Goal: Task Accomplishment & Management: Manage account settings

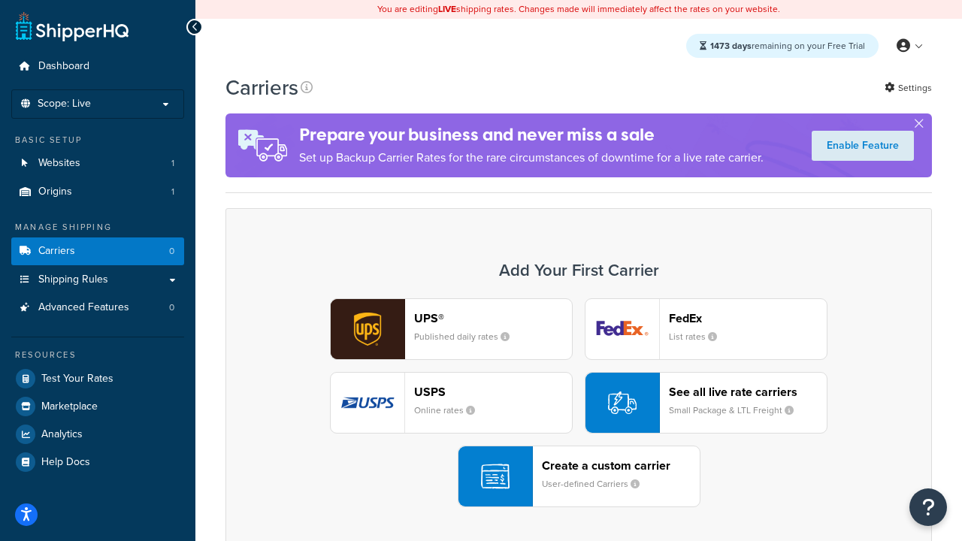
click at [579, 403] on div "UPS® Published daily rates FedEx List rates USPS Online rates See all live rate…" at bounding box center [578, 402] width 675 height 209
click at [748, 318] on header "FedEx" at bounding box center [748, 318] width 158 height 14
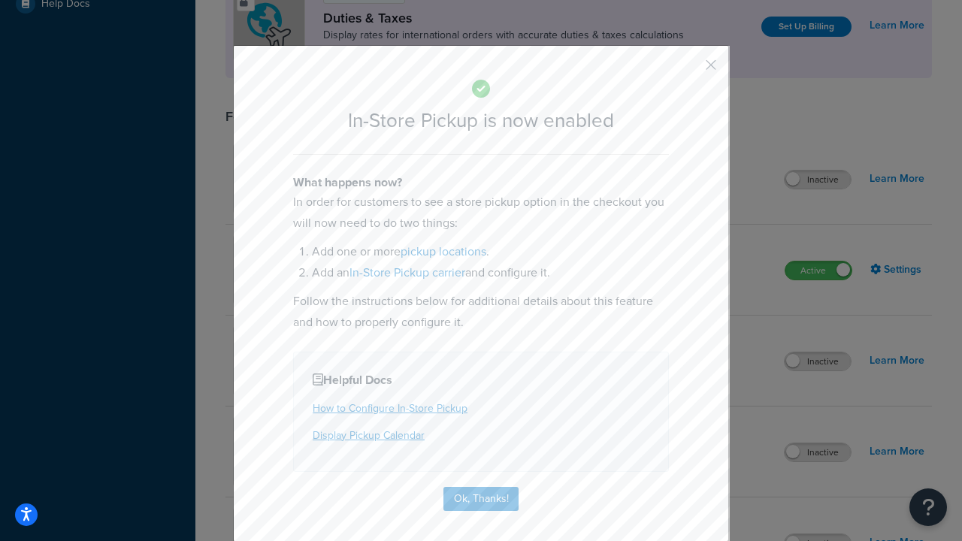
click at [689, 70] on button "button" at bounding box center [689, 70] width 4 height 4
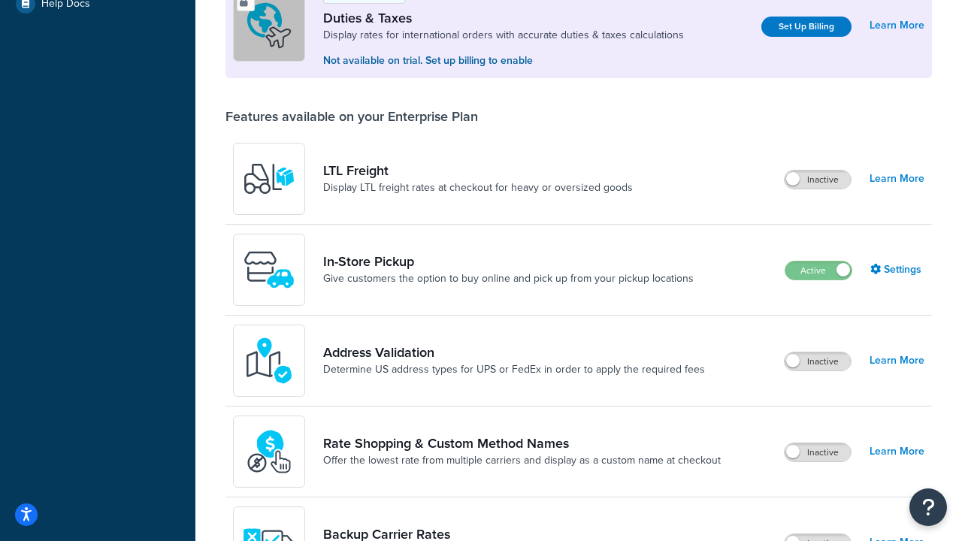
scroll to position [459, 0]
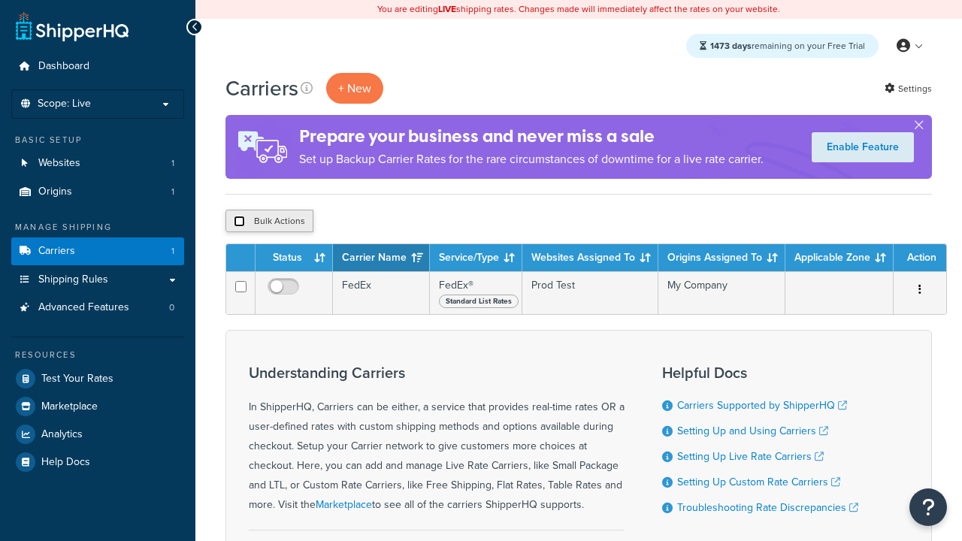
click at [239, 222] on input "checkbox" at bounding box center [239, 221] width 11 height 11
checkbox input "true"
click at [0, 0] on button "Delete" at bounding box center [0, 0] width 0 height 0
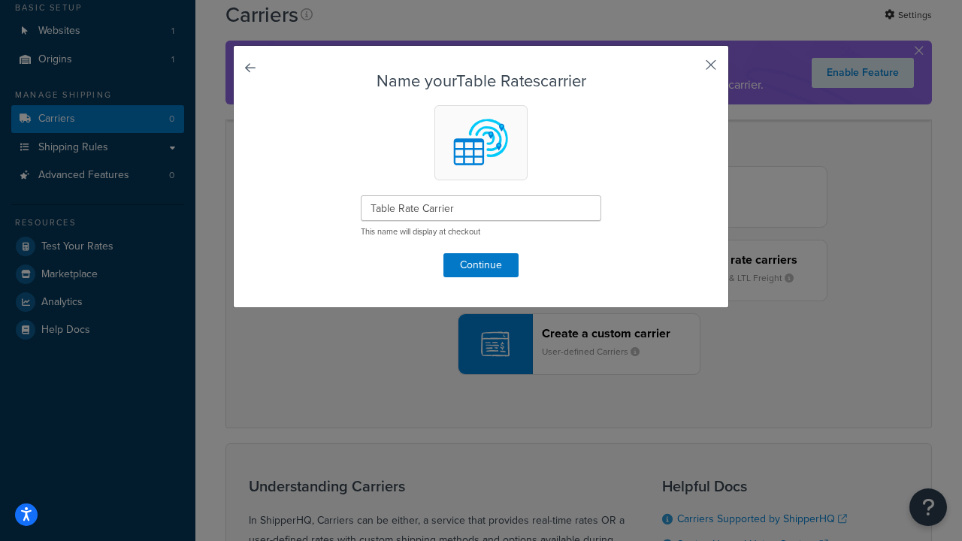
click at [689, 70] on button "button" at bounding box center [689, 70] width 4 height 4
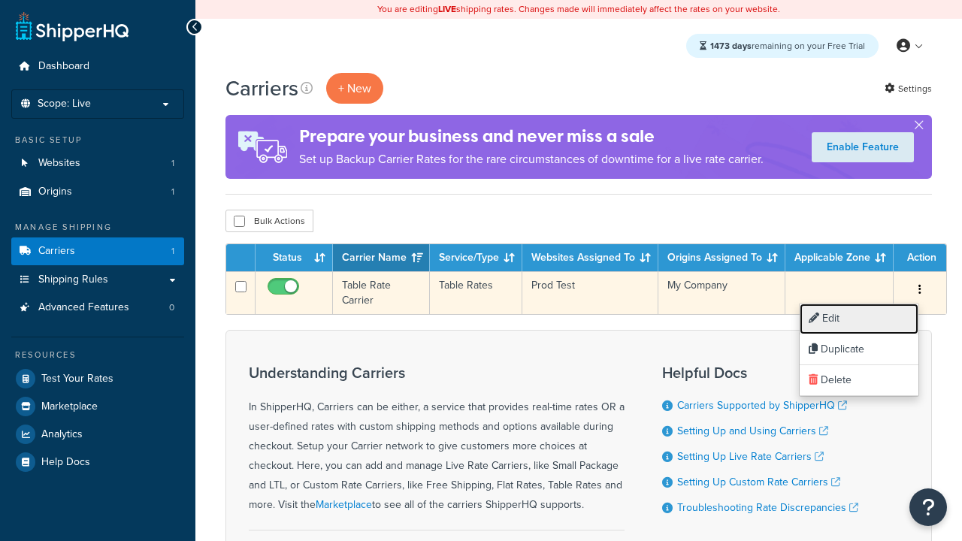
click at [859, 319] on link "Edit" at bounding box center [859, 319] width 119 height 31
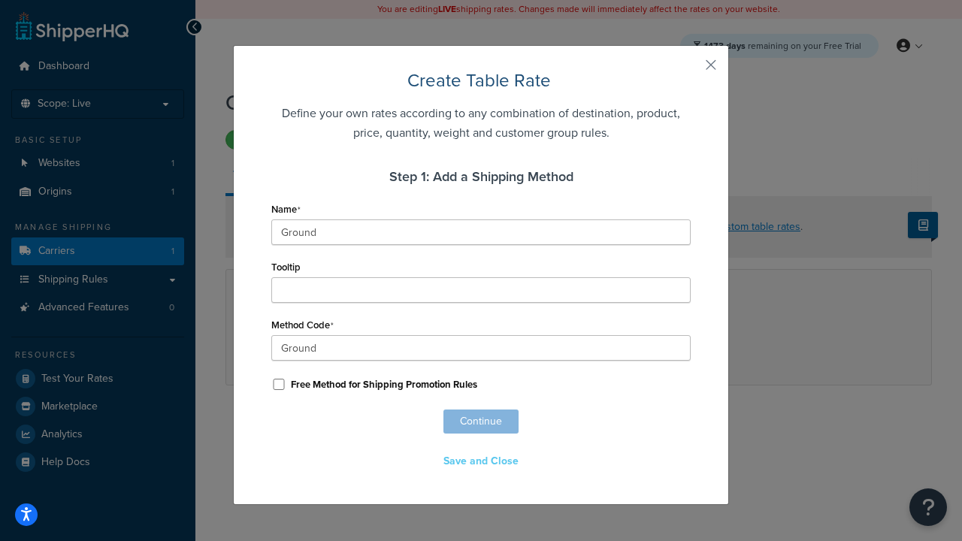
scroll to position [940, 0]
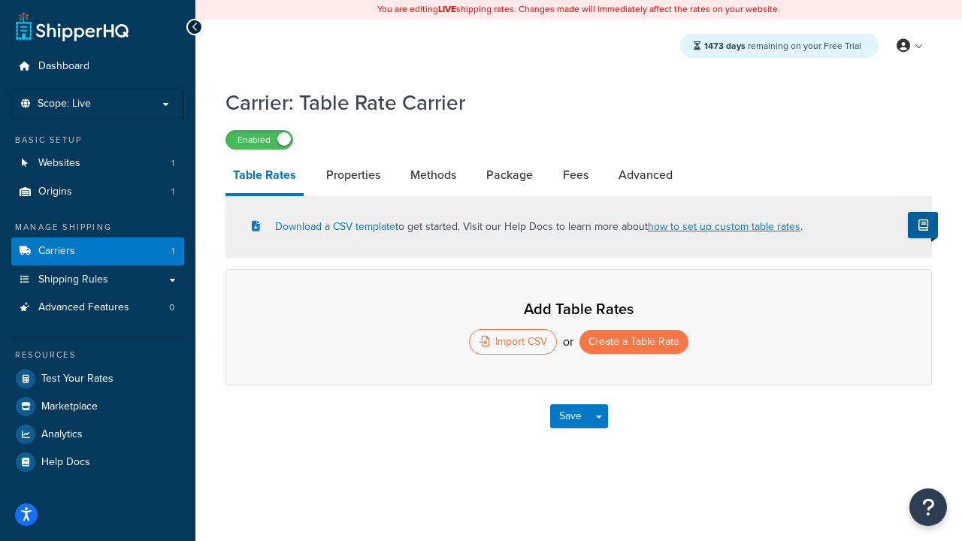
select select "25"
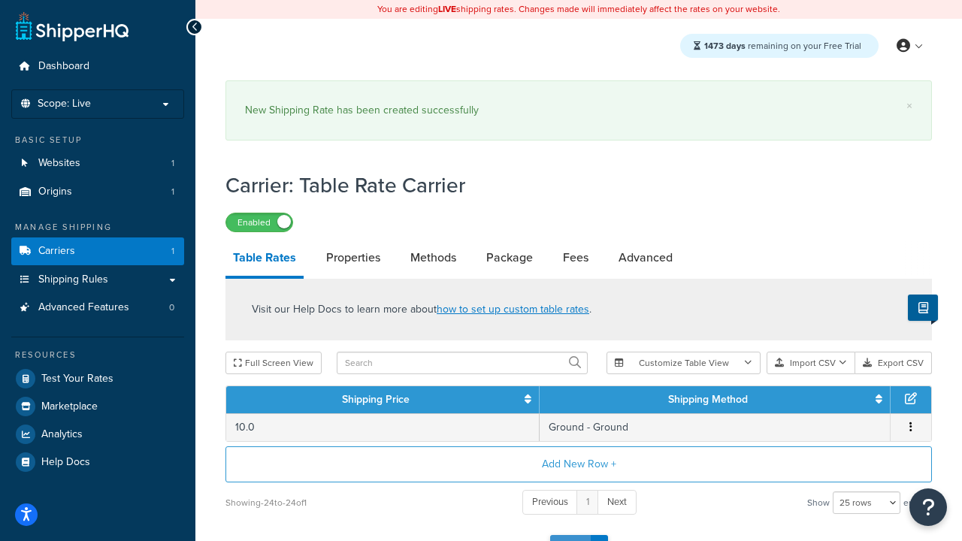
click at [570, 535] on button "Save" at bounding box center [570, 547] width 41 height 24
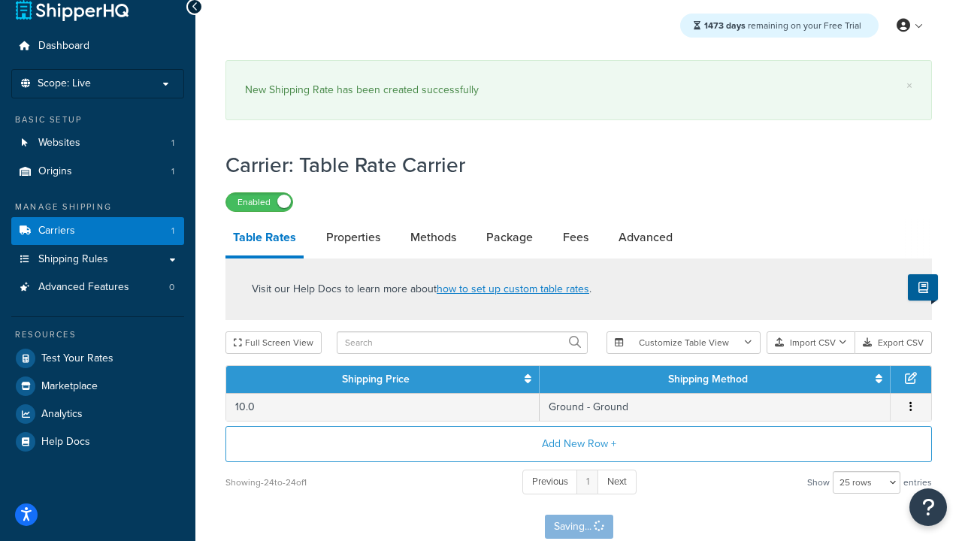
scroll to position [0, 0]
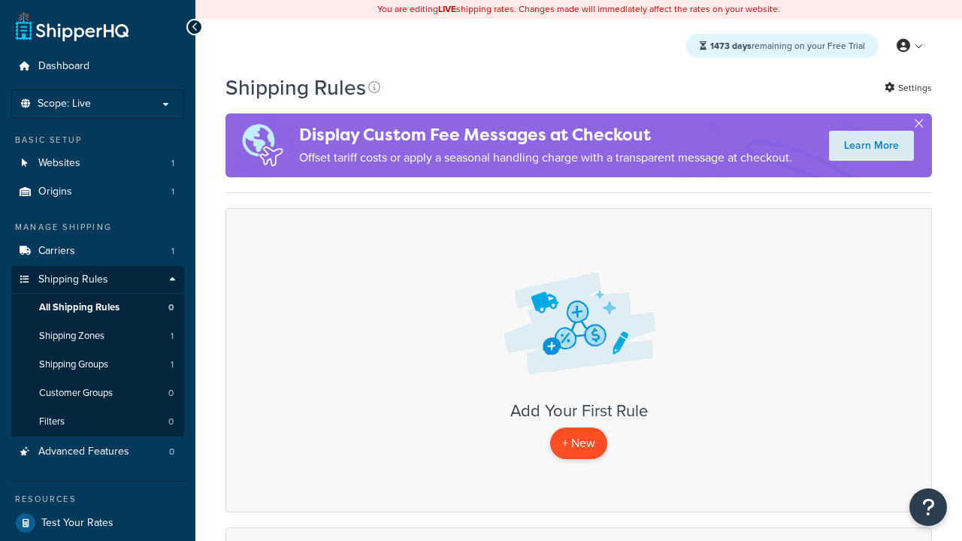
click at [579, 444] on p "+ New" at bounding box center [578, 443] width 57 height 31
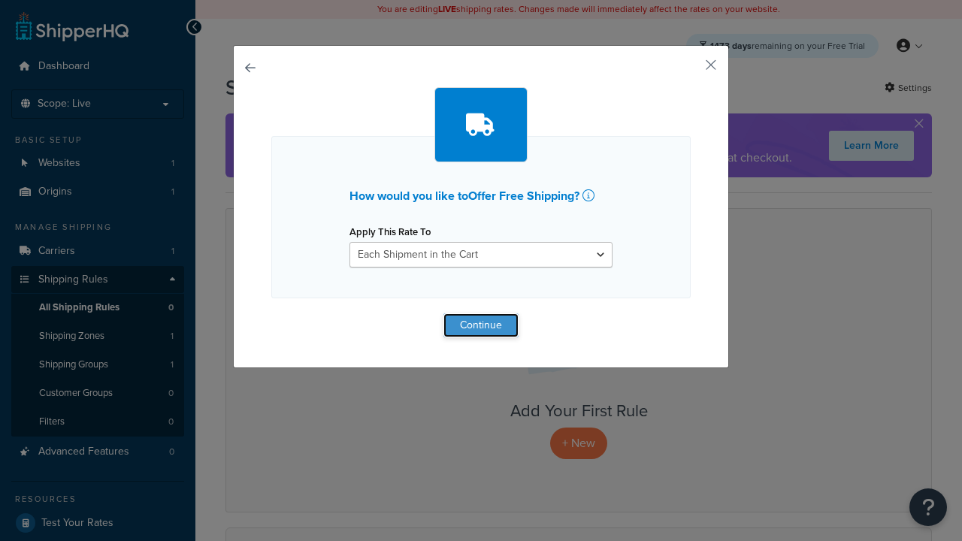
click at [481, 325] on button "Continue" at bounding box center [481, 325] width 75 height 24
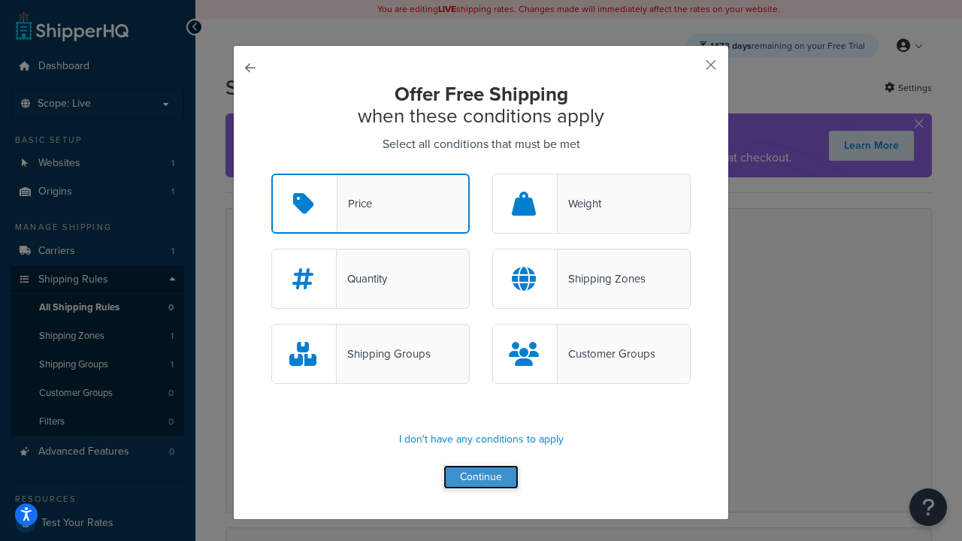
click at [481, 478] on button "Continue" at bounding box center [481, 477] width 75 height 24
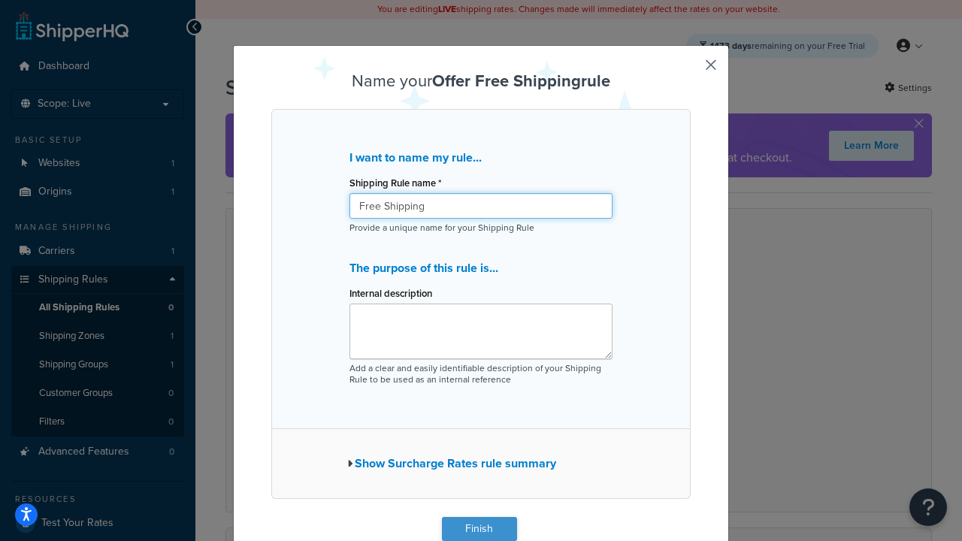
type input "Free Shipping"
click at [479, 529] on button "Finish" at bounding box center [479, 529] width 75 height 24
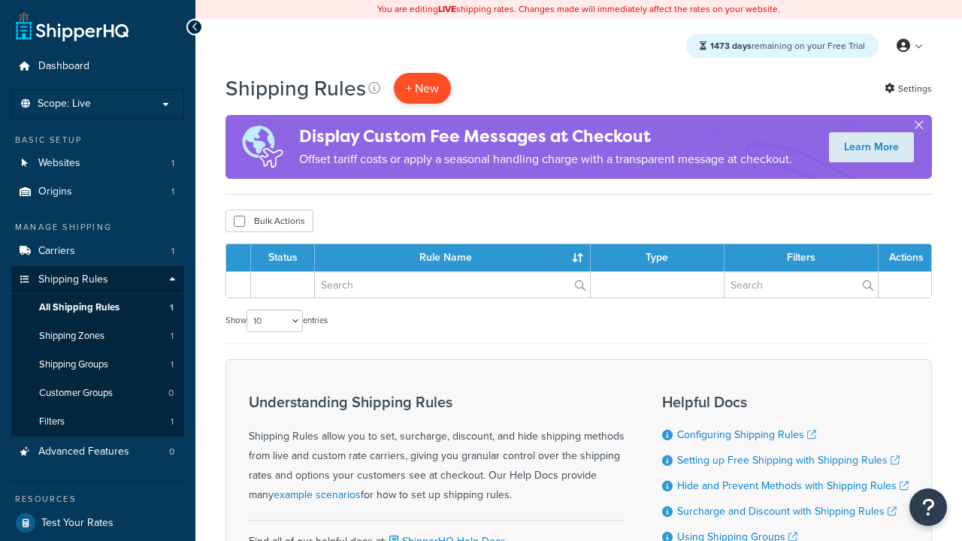
click at [422, 88] on p "+ New" at bounding box center [422, 88] width 57 height 31
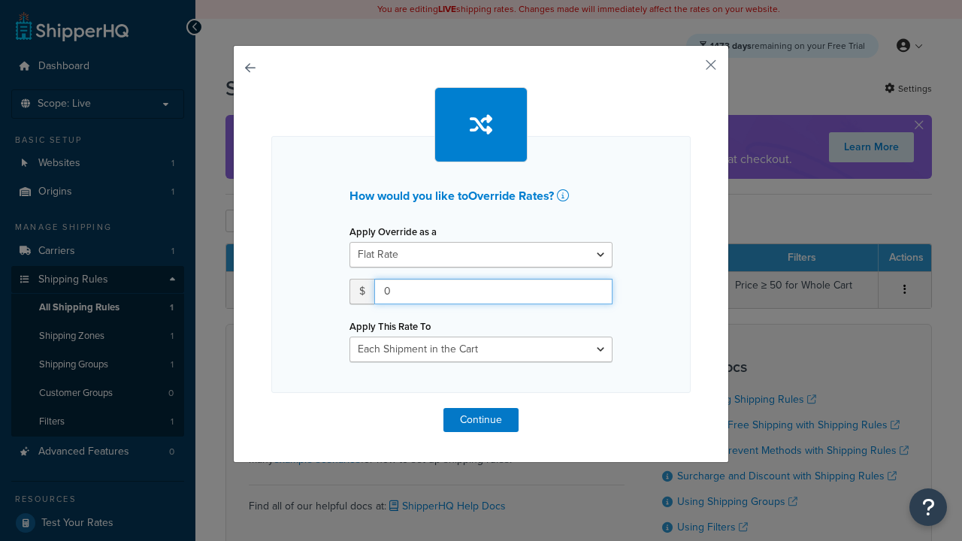
type input "100"
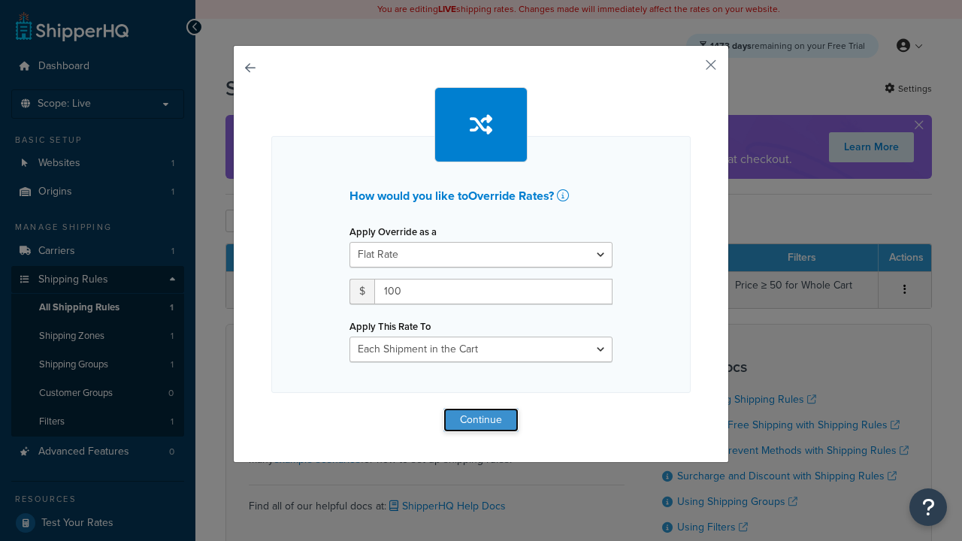
click at [481, 419] on button "Continue" at bounding box center [481, 420] width 75 height 24
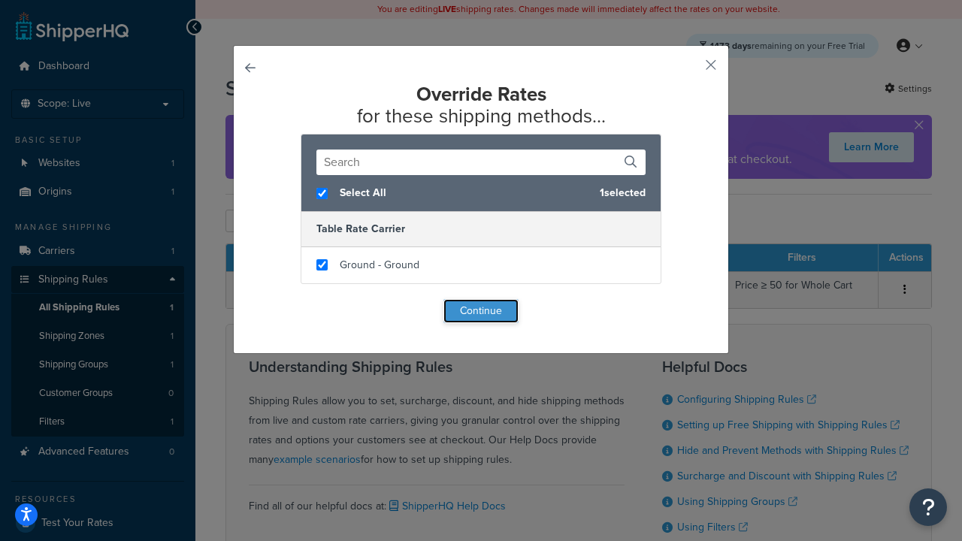
click at [481, 311] on button "Continue" at bounding box center [481, 311] width 75 height 24
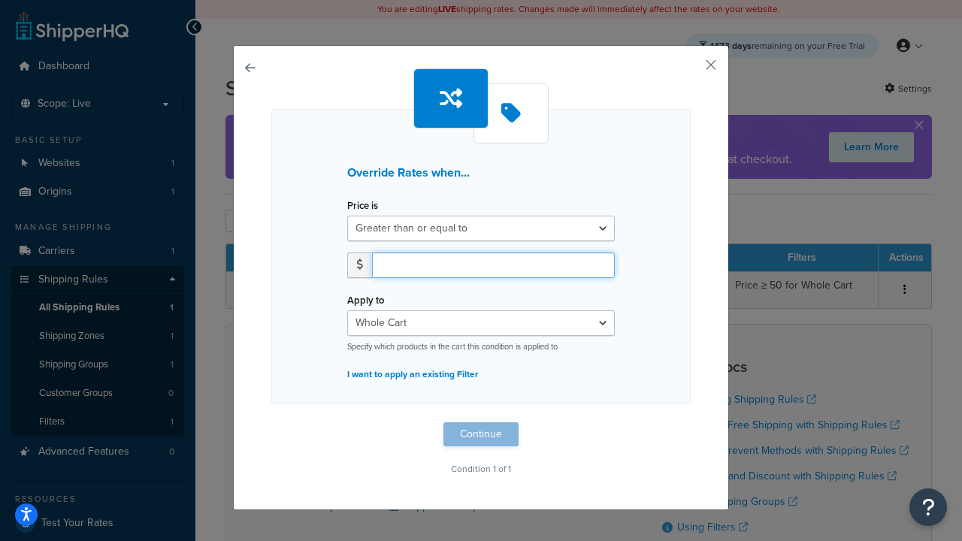
click at [493, 265] on input "number" at bounding box center [493, 266] width 243 height 26
type input "100"
click at [481, 435] on button "Continue" at bounding box center [481, 434] width 75 height 24
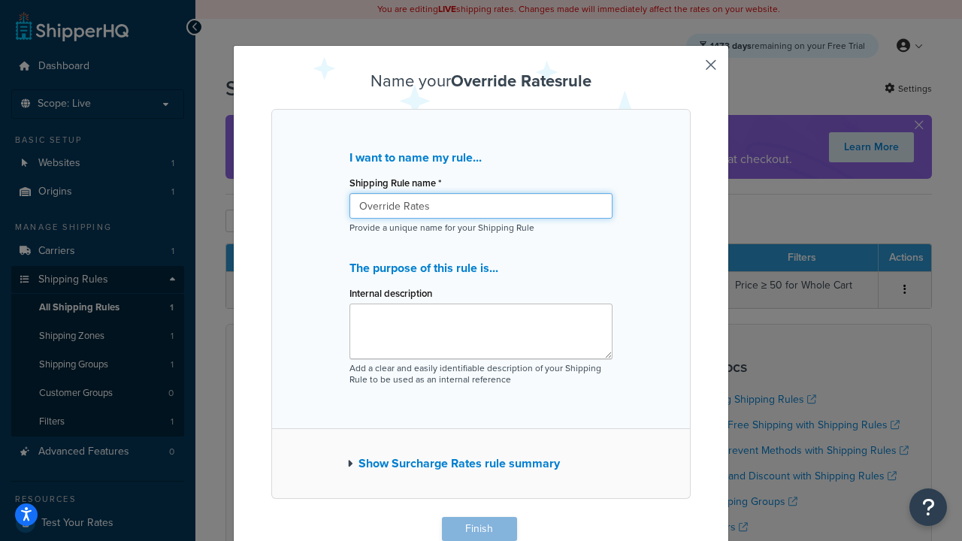
type input "Override Rates"
click at [479, 529] on button "Finish" at bounding box center [479, 529] width 75 height 24
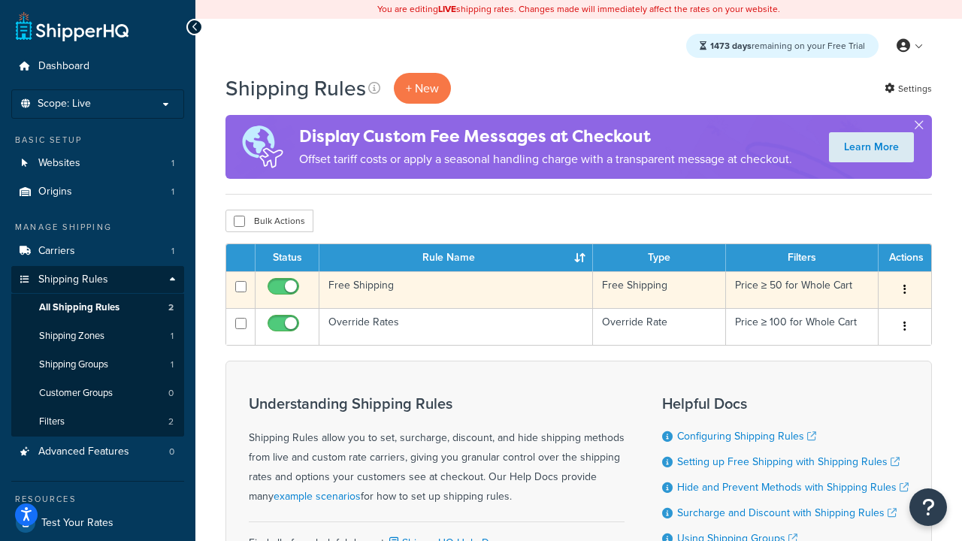
click at [904, 291] on icon "button" at bounding box center [905, 289] width 3 height 11
click at [0, 0] on link "Delete" at bounding box center [0, 0] width 0 height 0
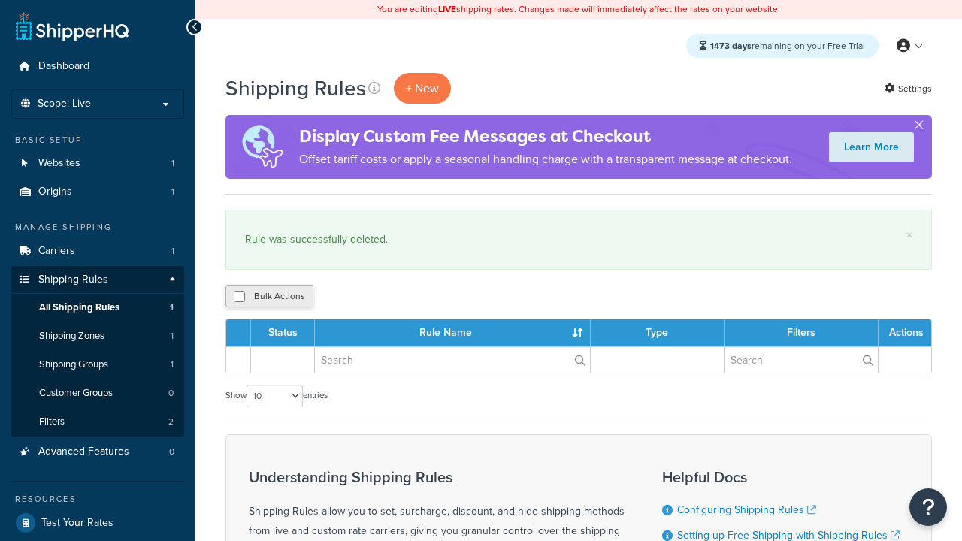
click at [269, 297] on button "Bulk Actions" at bounding box center [270, 296] width 88 height 23
checkbox input "true"
click at [0, 0] on button "Delete" at bounding box center [0, 0] width 0 height 0
